Goal: Task Accomplishment & Management: Manage account settings

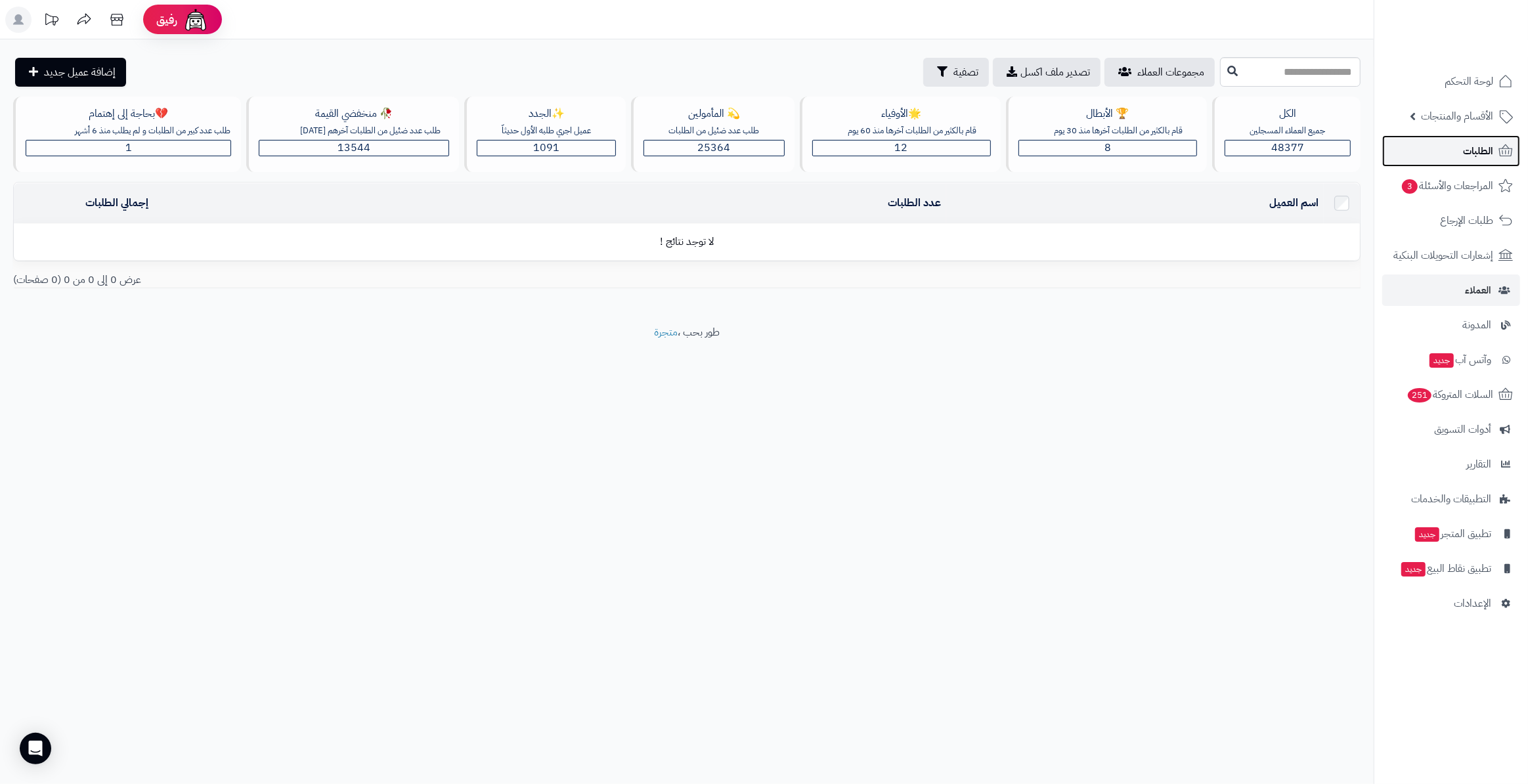
click at [1476, 151] on span "الطلبات" at bounding box center [1478, 151] width 31 height 19
click at [1449, 197] on link "المراجعات والأسئلة 3" at bounding box center [1451, 186] width 138 height 31
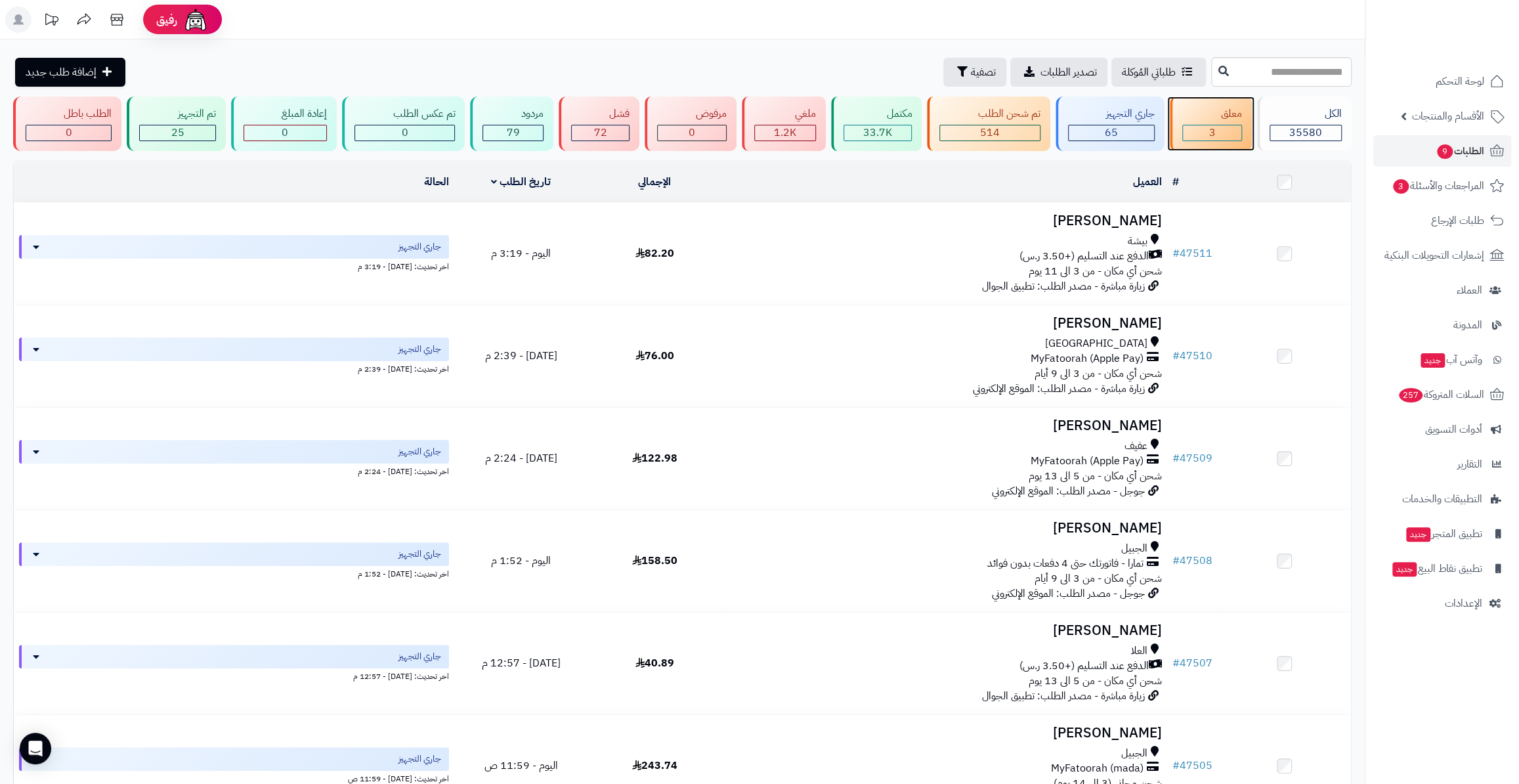
click at [1246, 126] on div "معلق 3" at bounding box center [1210, 123] width 82 height 54
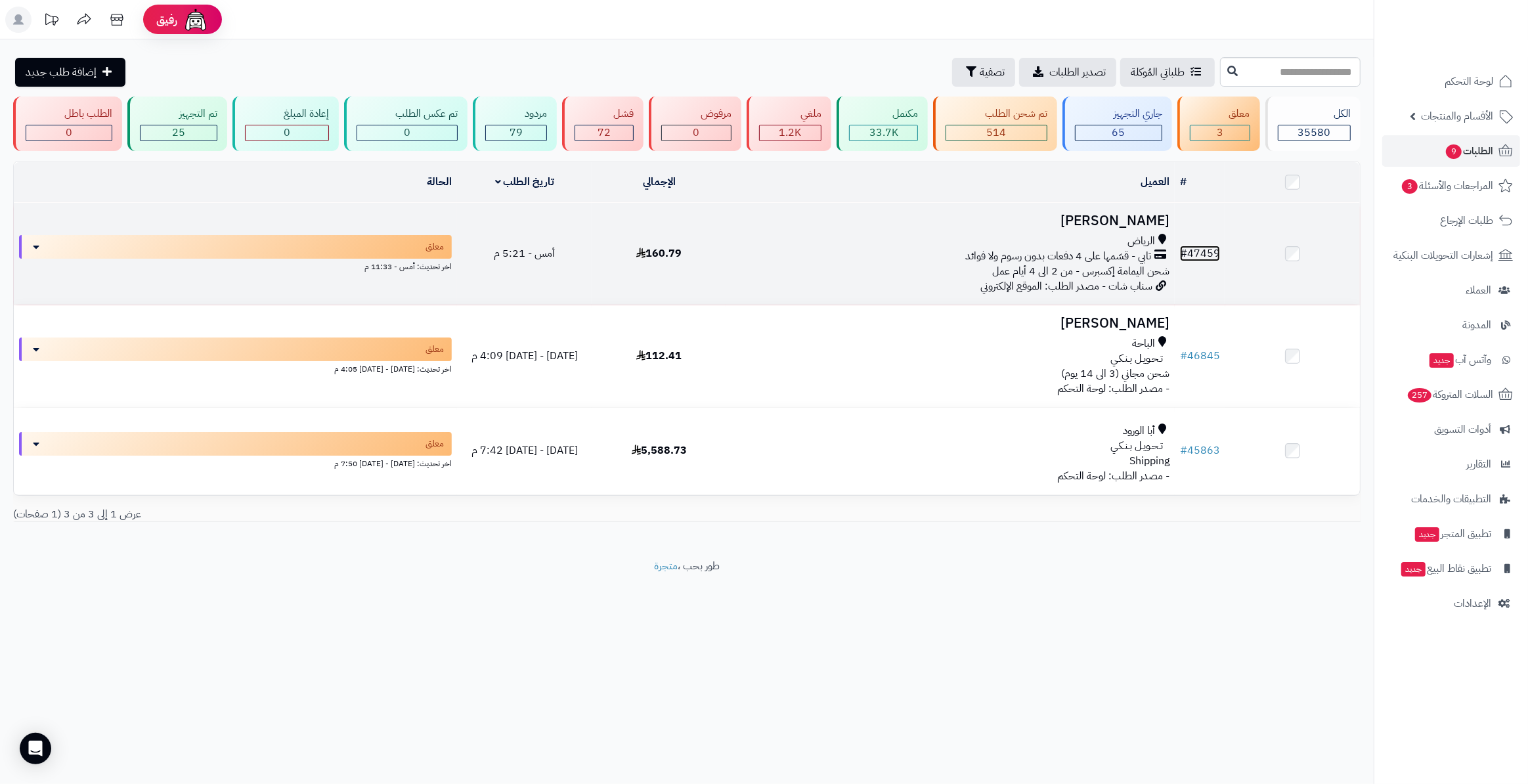
click at [1206, 258] on link "# 47459" at bounding box center [1199, 254] width 40 height 16
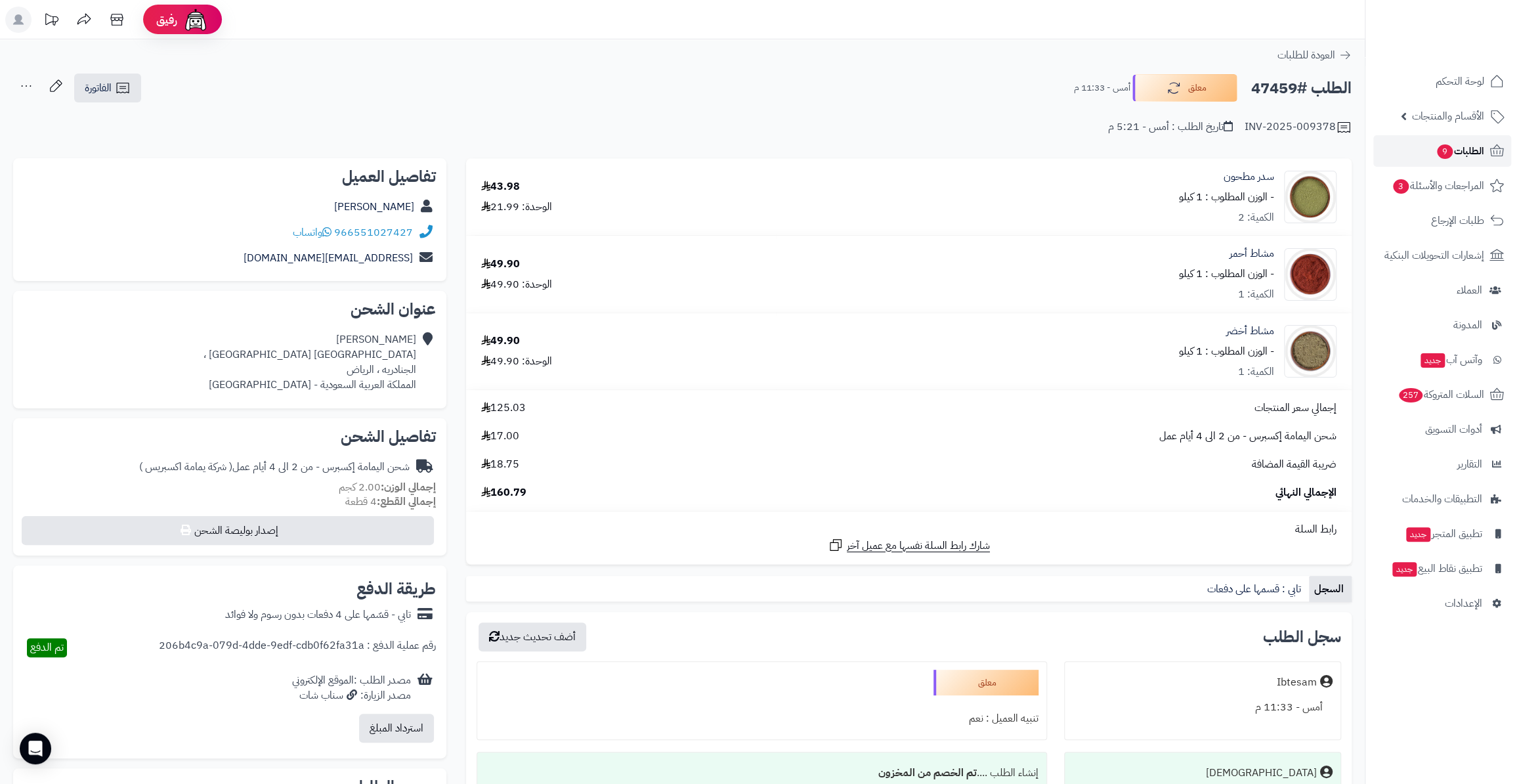
click at [1469, 141] on link "الطلبات 9" at bounding box center [1442, 151] width 138 height 31
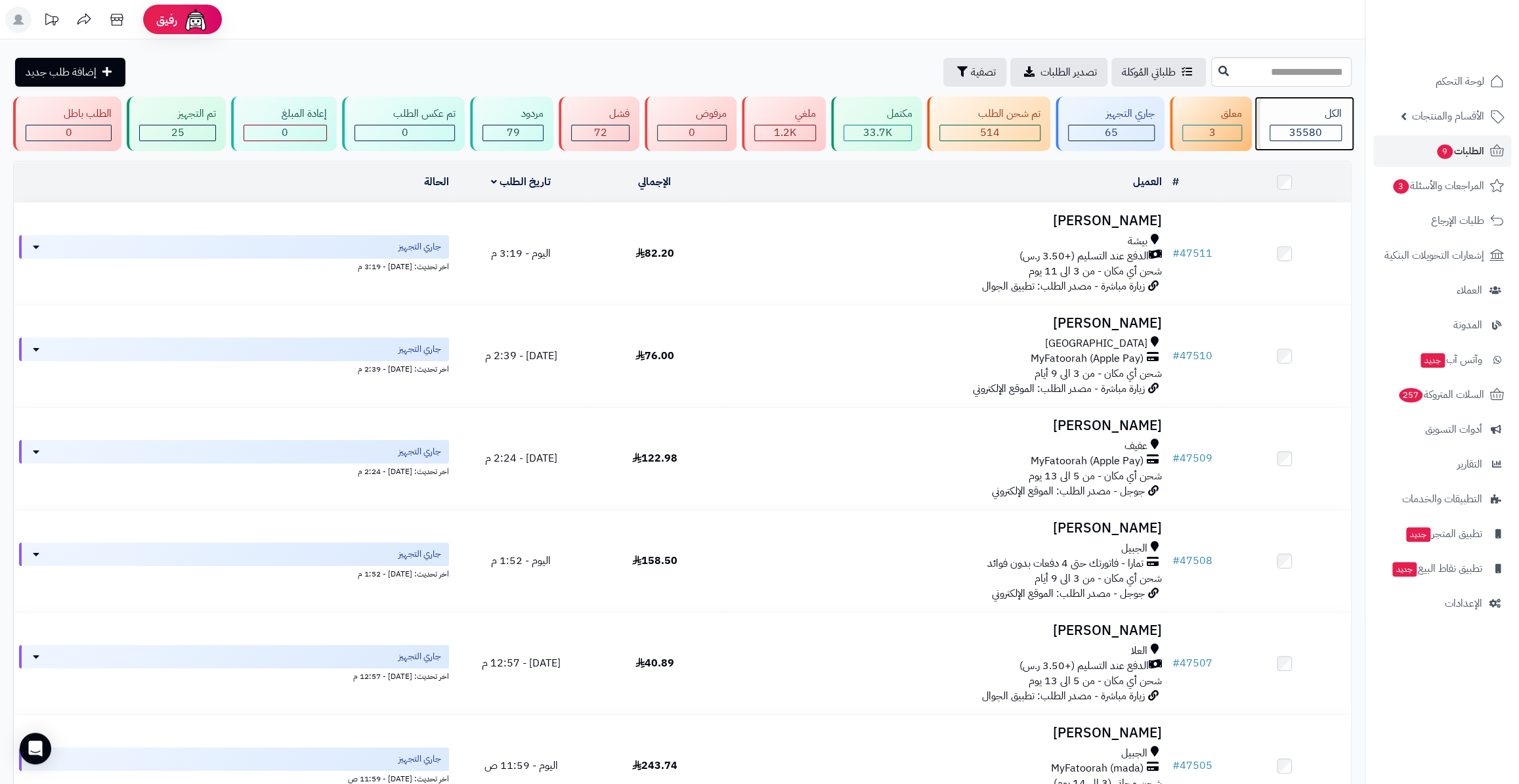
click at [1258, 131] on div "الكل 35580" at bounding box center [1305, 123] width 94 height 54
click at [1256, 131] on link "الكل 35580" at bounding box center [1304, 123] width 99 height 54
click at [1192, 138] on div "3" at bounding box center [1211, 132] width 58 height 15
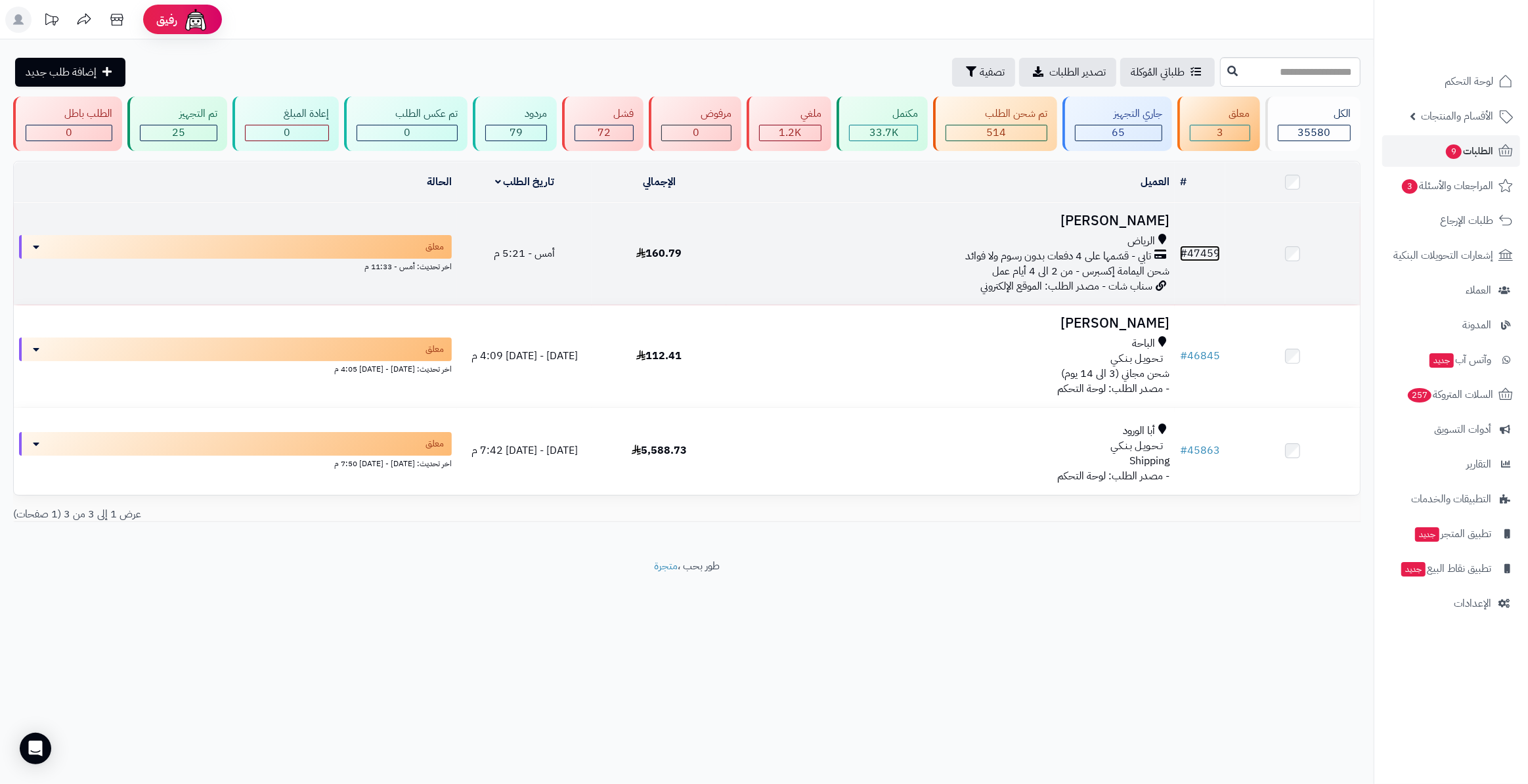
click at [1202, 250] on link "# 47459" at bounding box center [1199, 254] width 40 height 16
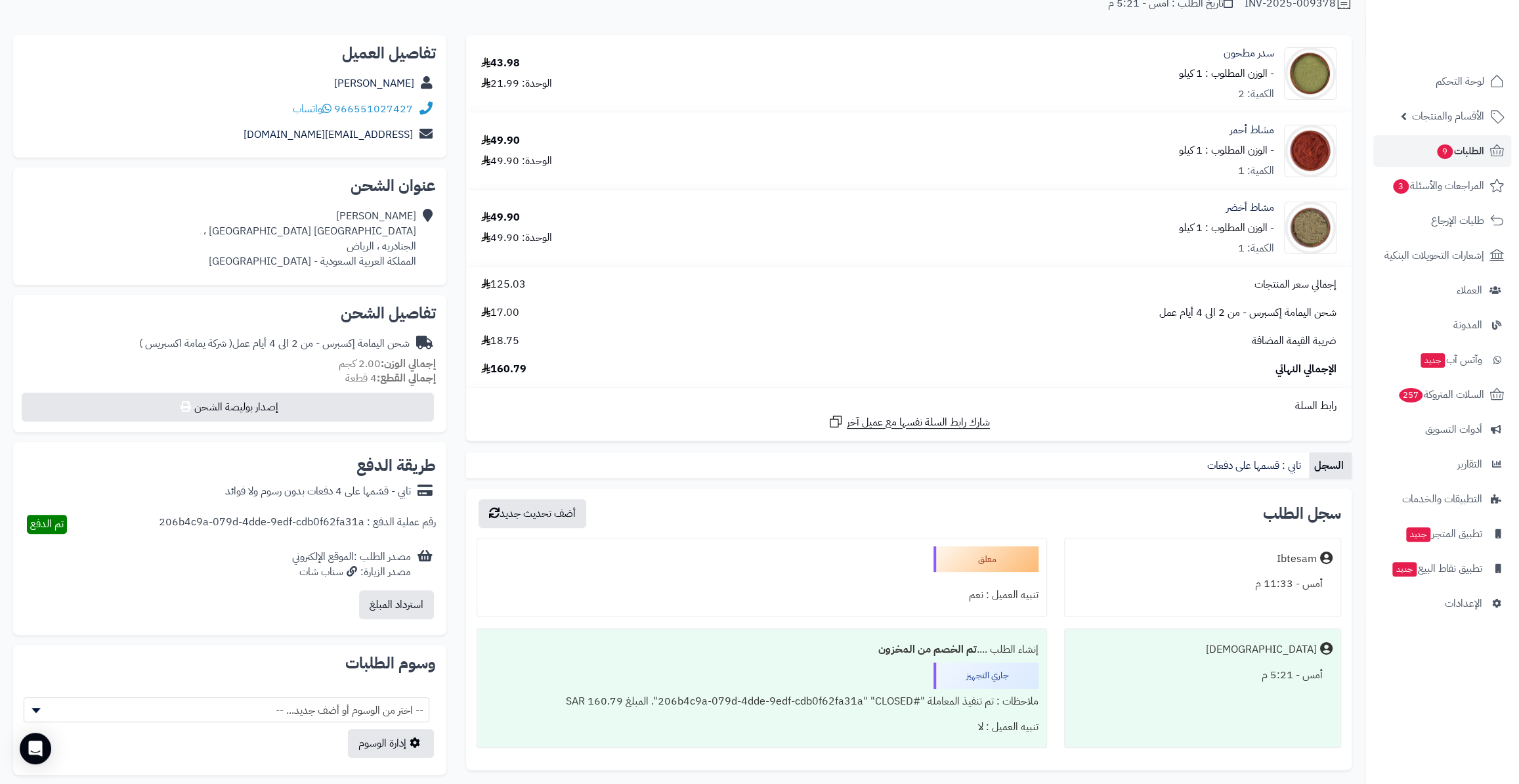
scroll to position [86, 0]
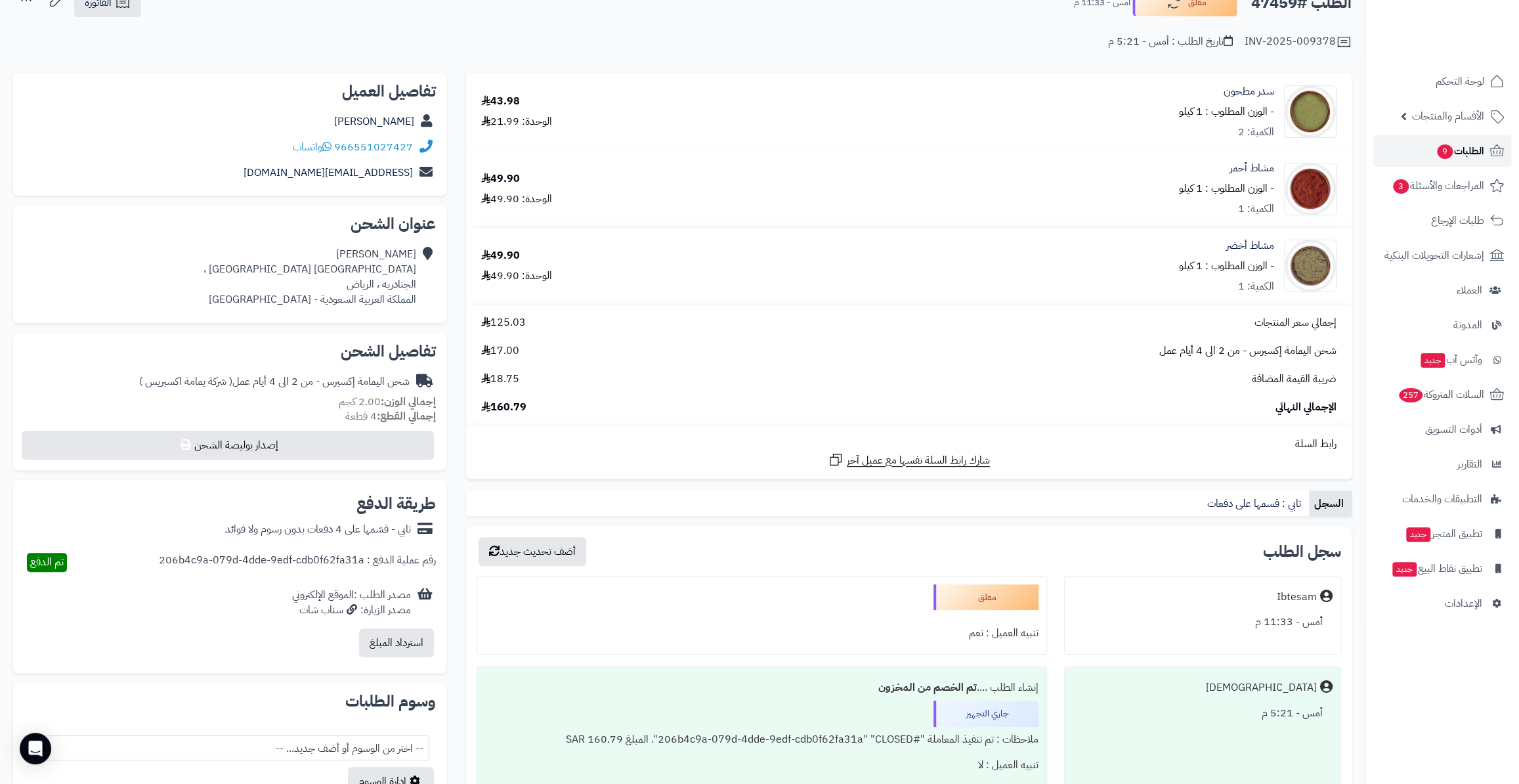
click at [1463, 151] on span "الطلبات 9" at bounding box center [1459, 151] width 48 height 19
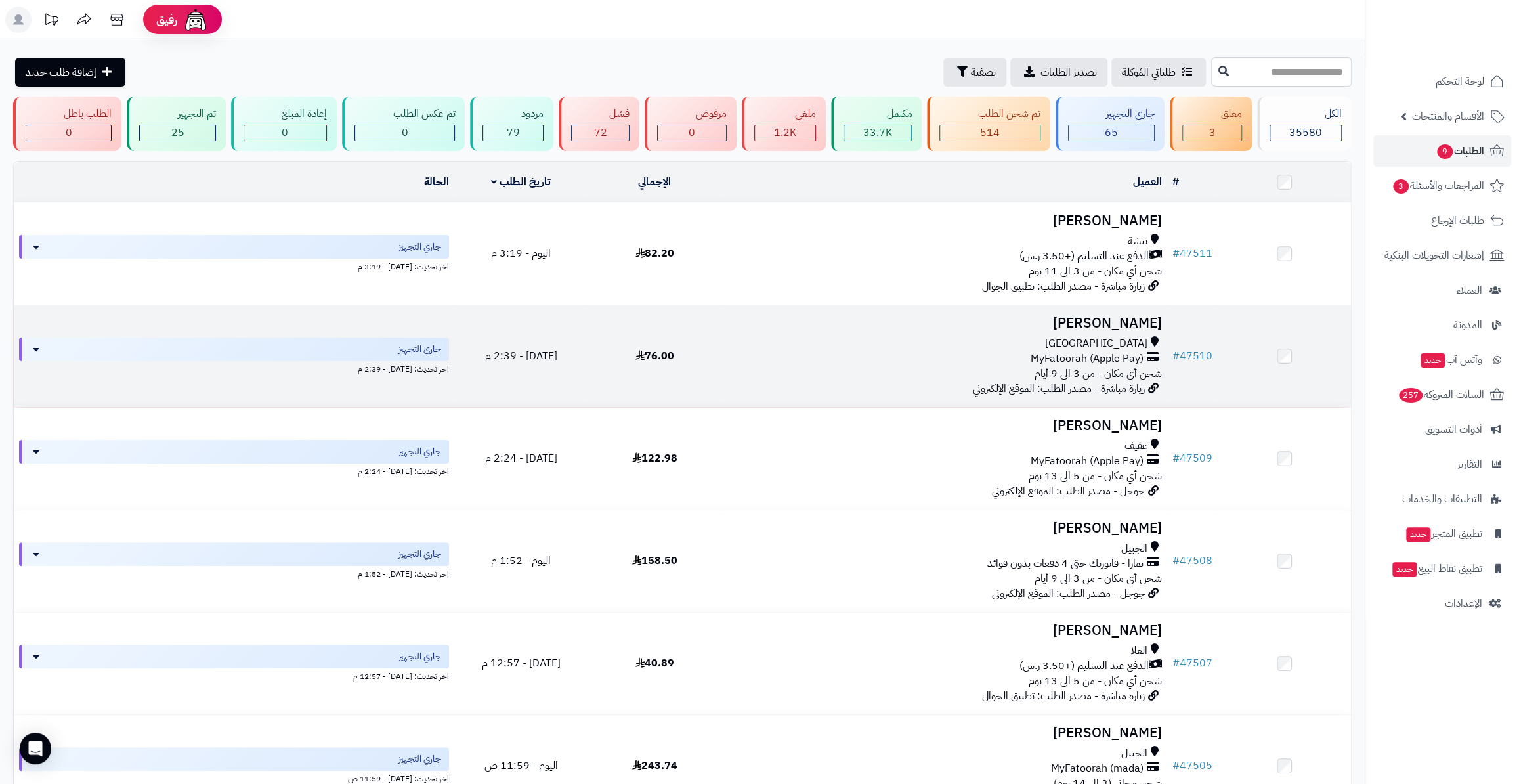
click at [1188, 332] on td "# 47510" at bounding box center [1191, 355] width 50 height 101
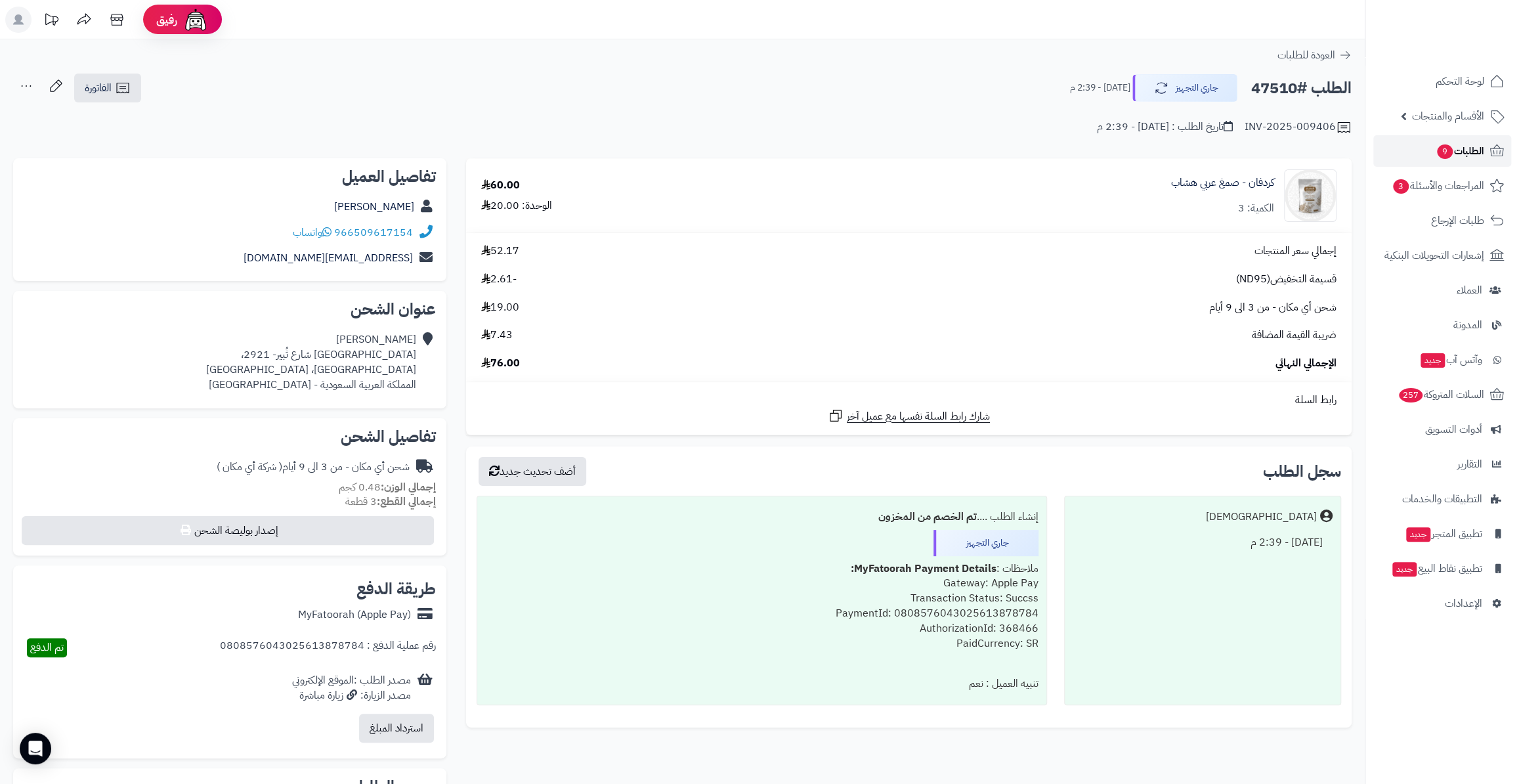
click at [1477, 154] on span "الطلبات 9" at bounding box center [1459, 151] width 48 height 19
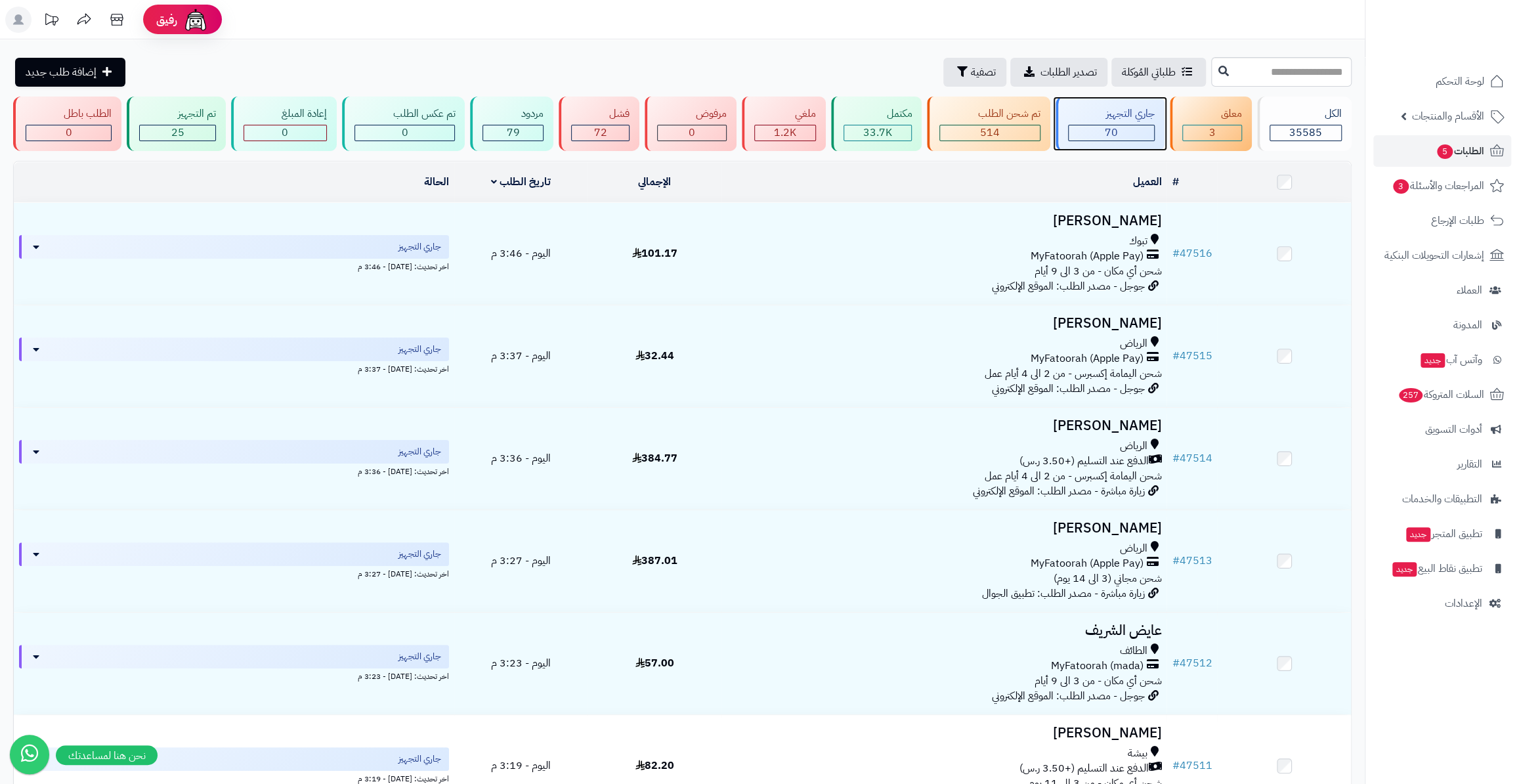
click at [1127, 123] on div "جاري التجهيز 70" at bounding box center [1110, 123] width 109 height 54
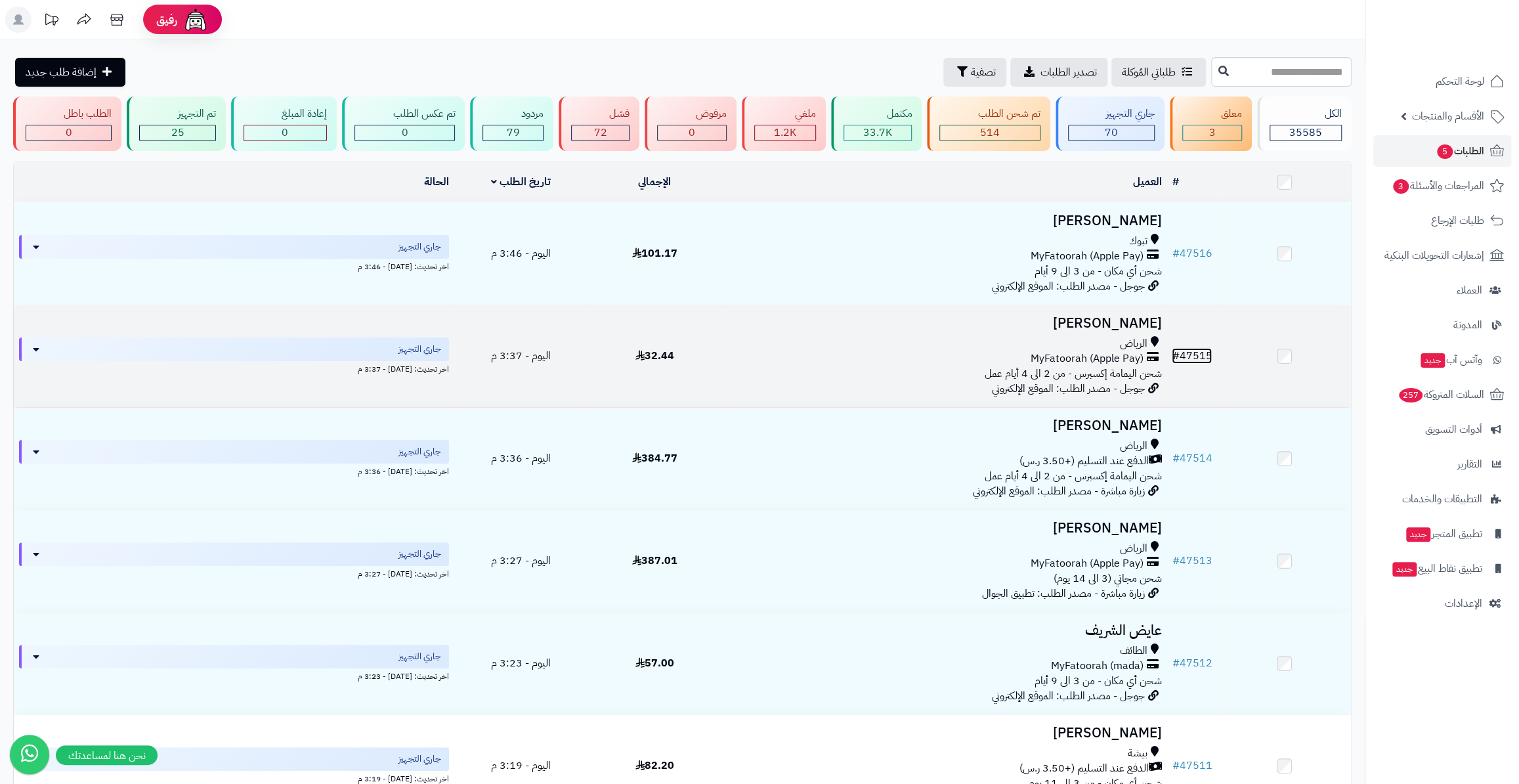
click at [1189, 352] on link "# 47515" at bounding box center [1191, 356] width 40 height 16
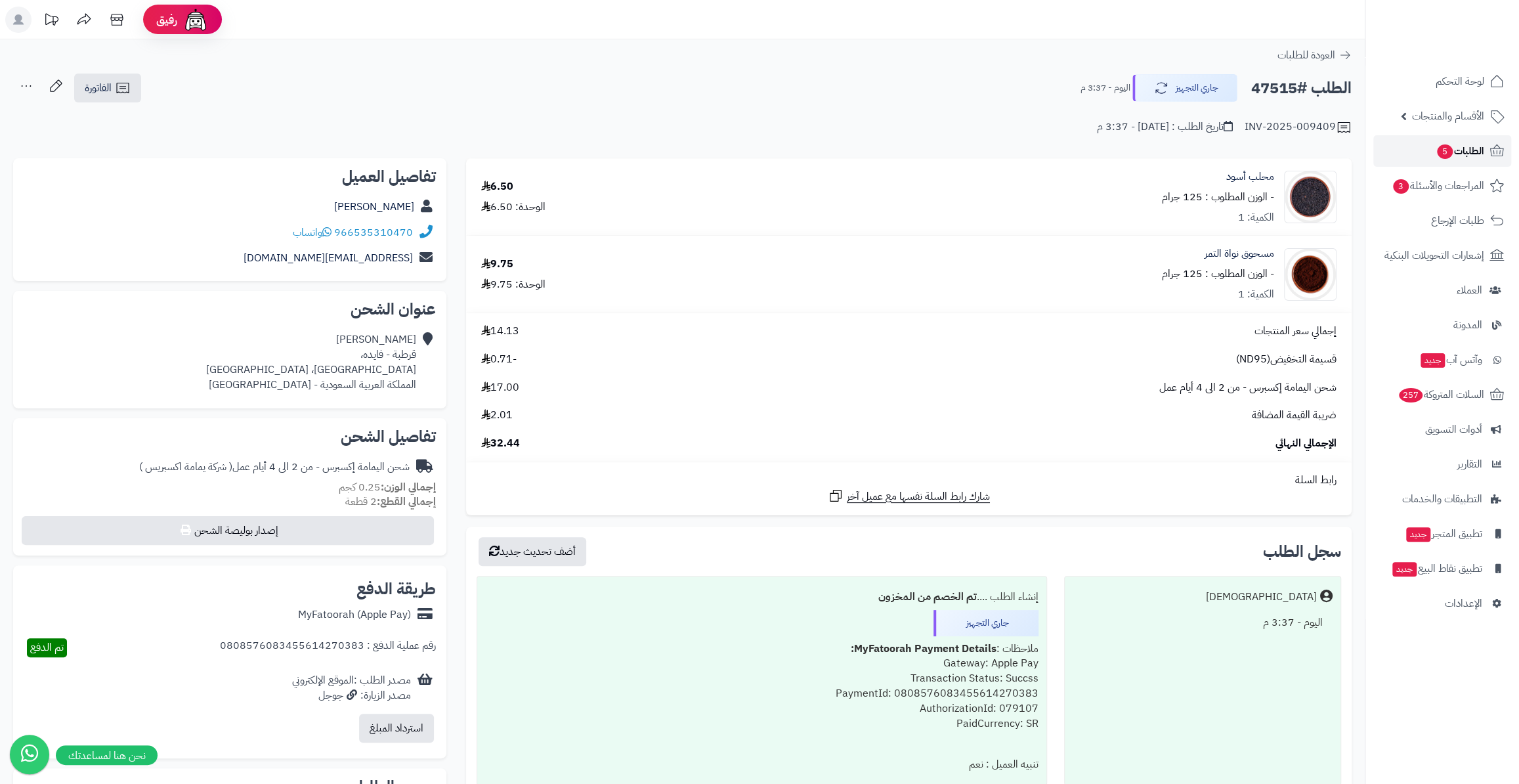
click at [1437, 158] on span "الطلبات 5" at bounding box center [1459, 151] width 48 height 19
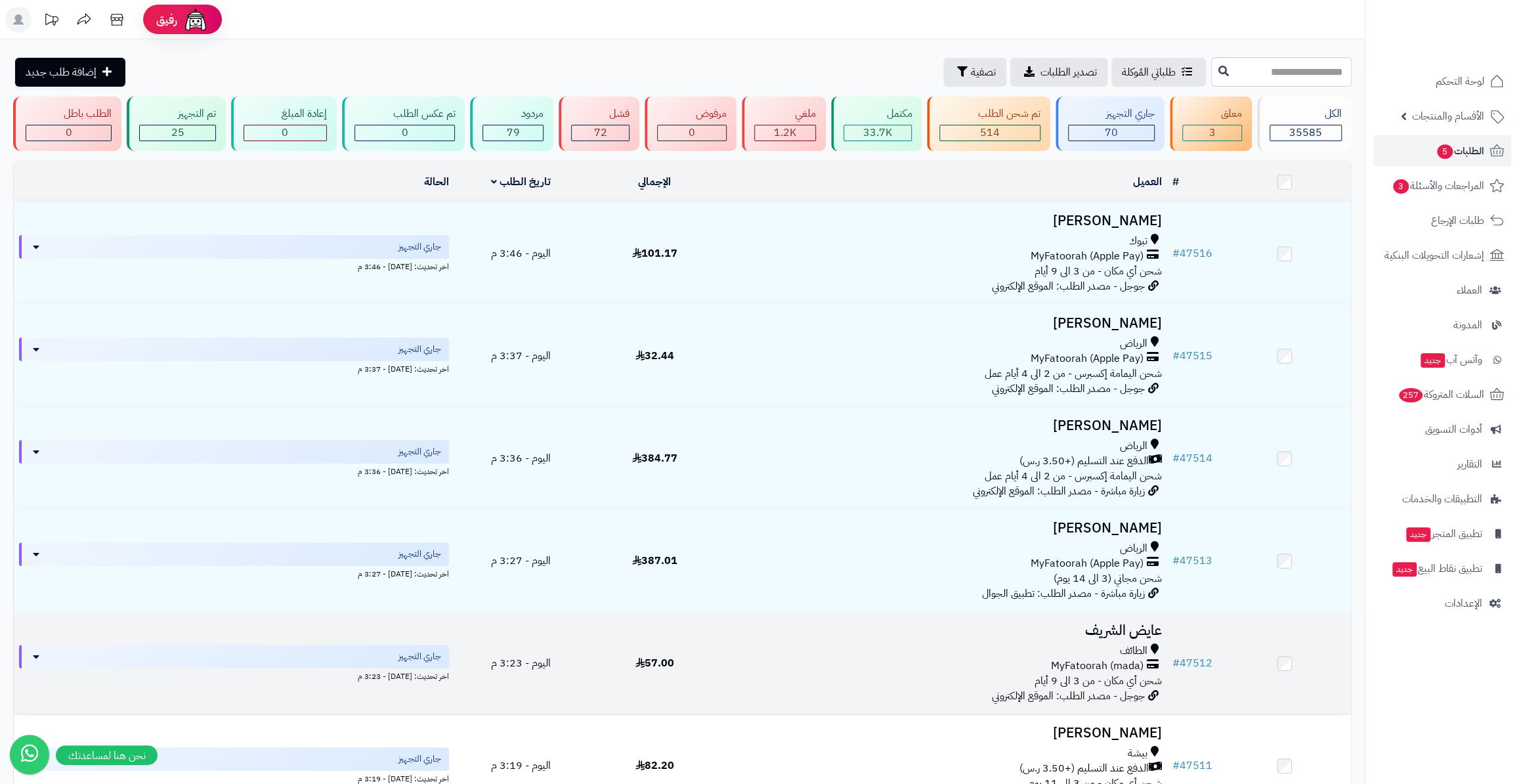
click at [1212, 652] on td "# 47512" at bounding box center [1191, 663] width 50 height 101
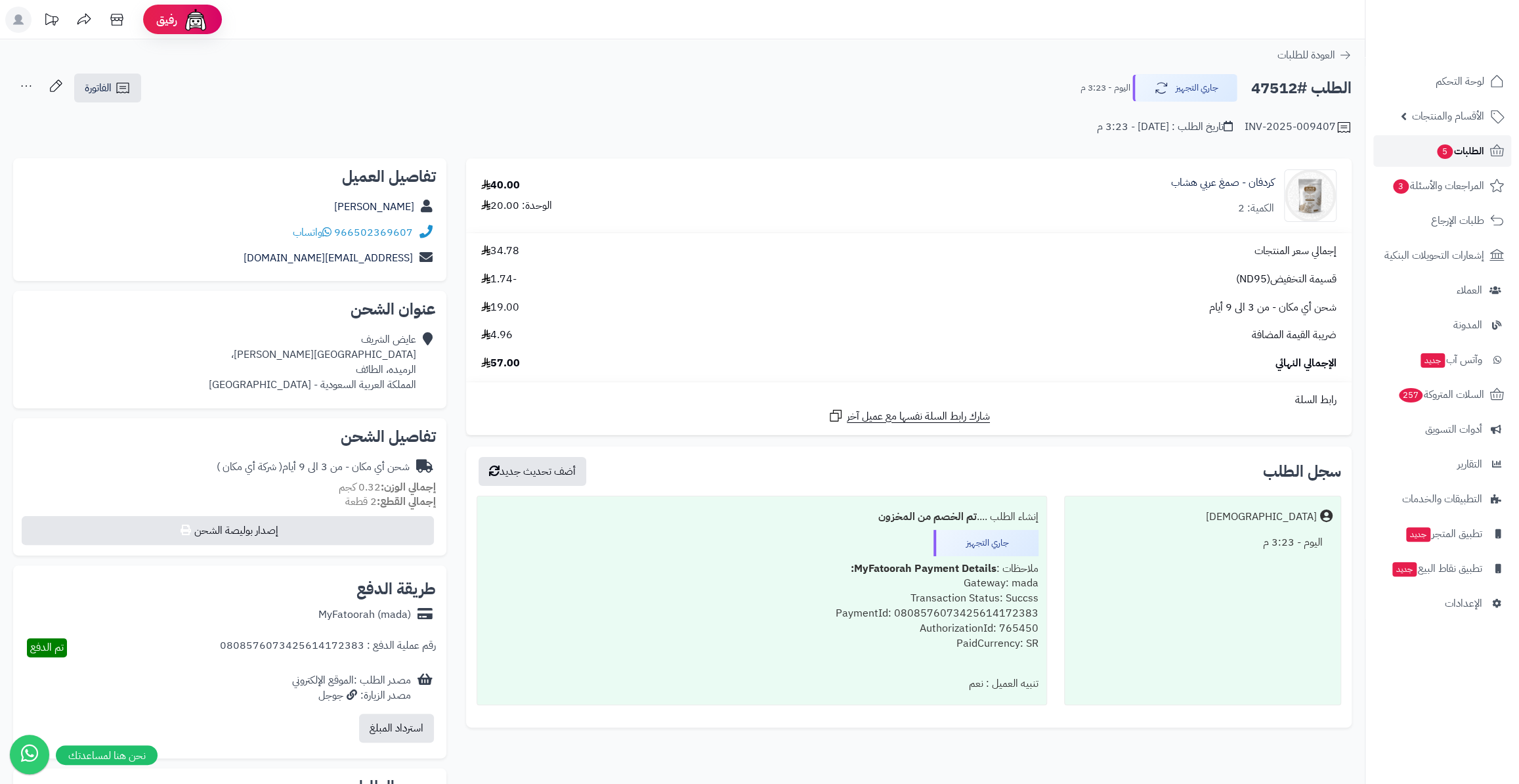
click at [1438, 147] on span "5" at bounding box center [1445, 151] width 16 height 15
